Goal: Transaction & Acquisition: Purchase product/service

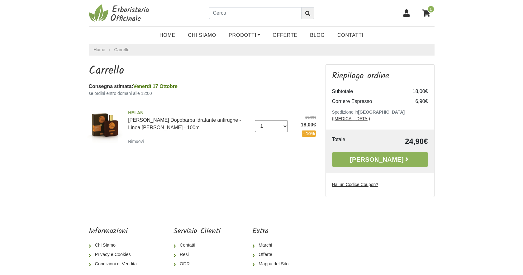
click at [285, 127] on select "0 (Rimuovi) 1 2 3" at bounding box center [271, 126] width 33 height 12
select select "0"
click at [255, 120] on select "0 (Rimuovi) 1 2 3" at bounding box center [271, 126] width 33 height 12
